Goal: Check status: Check status

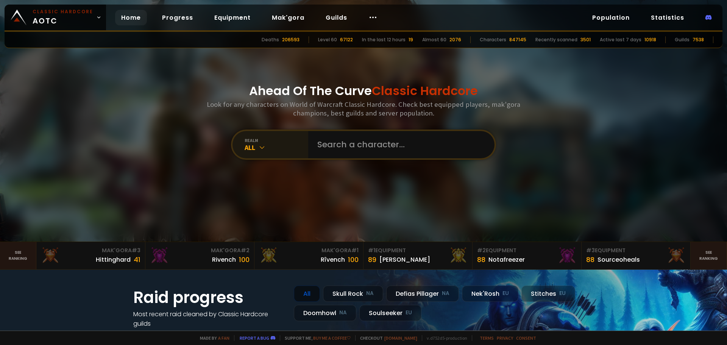
click at [285, 146] on div "All" at bounding box center [277, 147] width 64 height 9
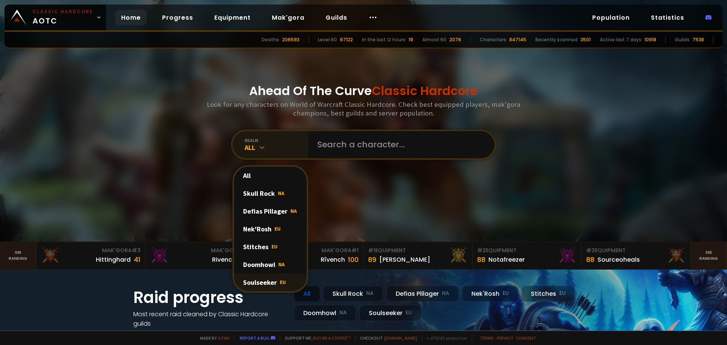
click at [265, 282] on div "Soulseeker EU" at bounding box center [270, 282] width 73 height 18
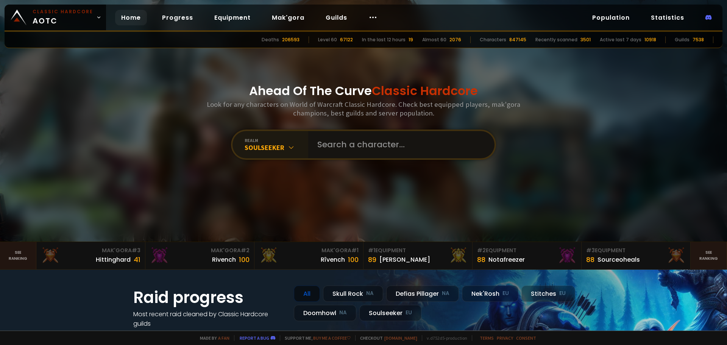
click at [350, 136] on input "text" at bounding box center [399, 144] width 173 height 27
type input "sergio"
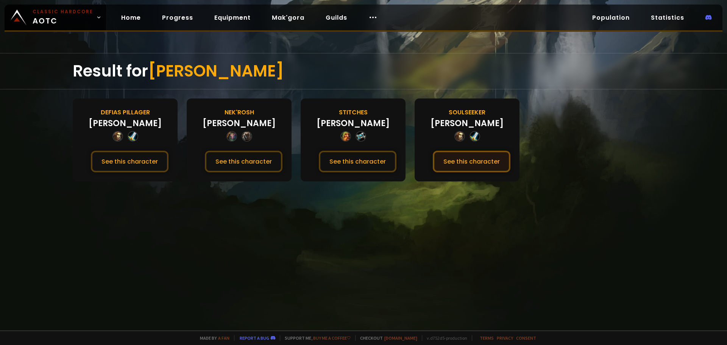
click at [474, 164] on button "See this character" at bounding box center [472, 162] width 78 height 22
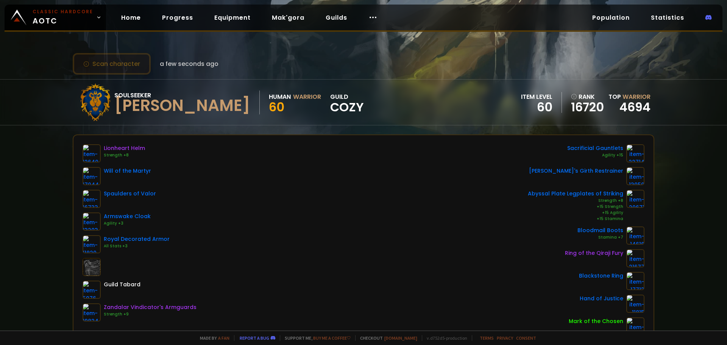
click at [109, 64] on button "Scan character" at bounding box center [112, 64] width 78 height 22
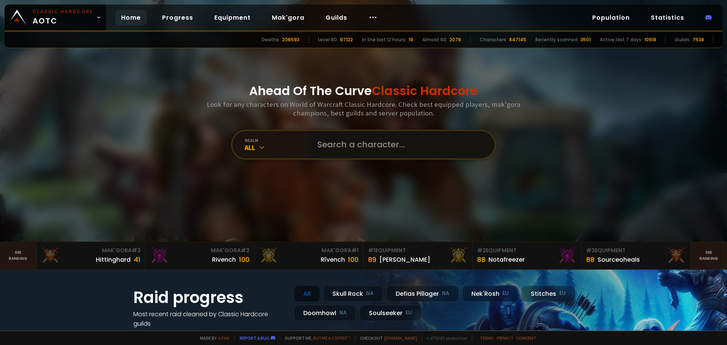
click at [346, 140] on input "text" at bounding box center [399, 144] width 173 height 27
click at [268, 148] on div "All" at bounding box center [277, 147] width 64 height 9
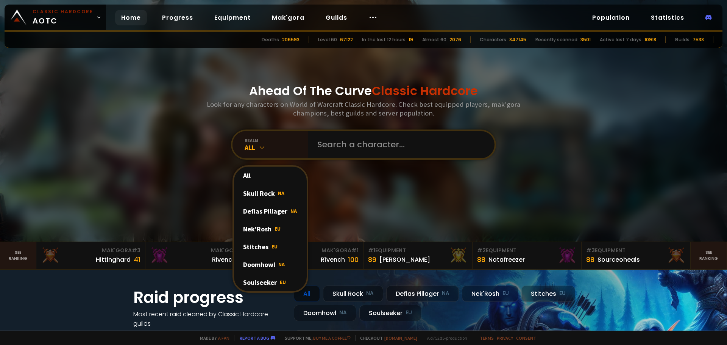
drag, startPoint x: 266, startPoint y: 127, endPoint x: 259, endPoint y: 115, distance: 14.4
